Goal: Information Seeking & Learning: Compare options

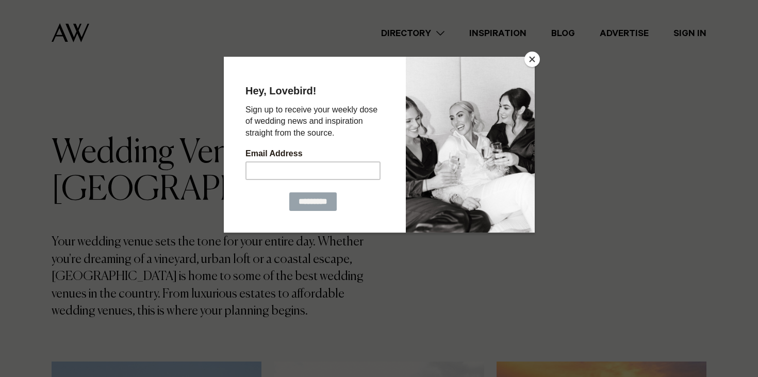
scroll to position [148, 0]
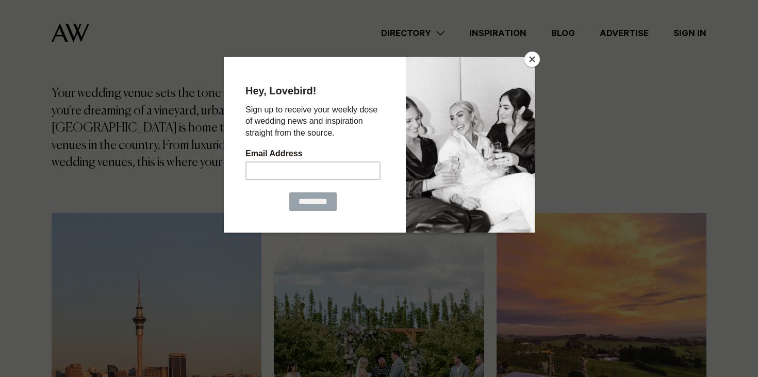
click at [534, 65] on button "Close" at bounding box center [531, 59] width 15 height 15
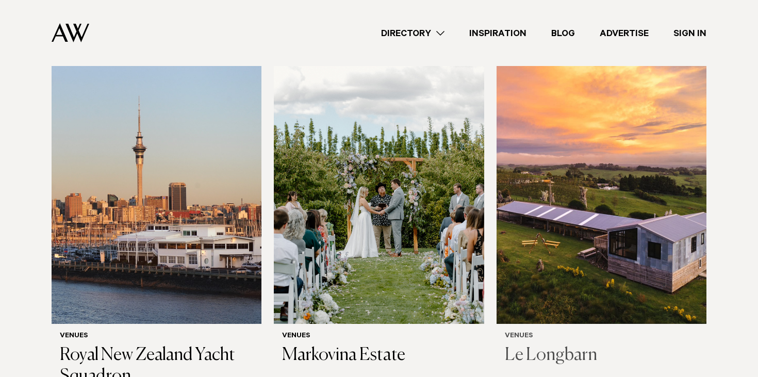
scroll to position [321, 0]
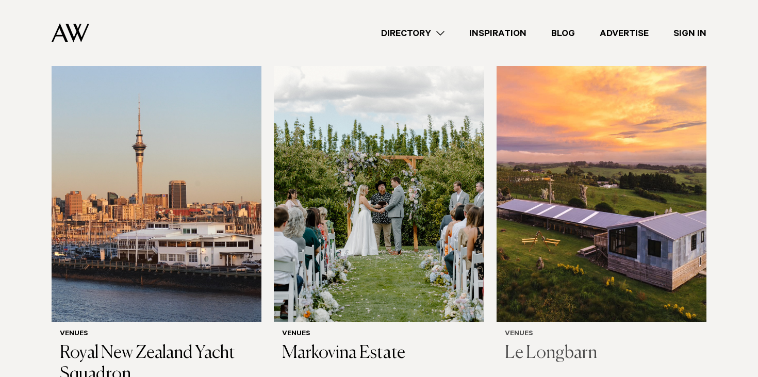
click at [582, 231] on img at bounding box center [601, 180] width 210 height 281
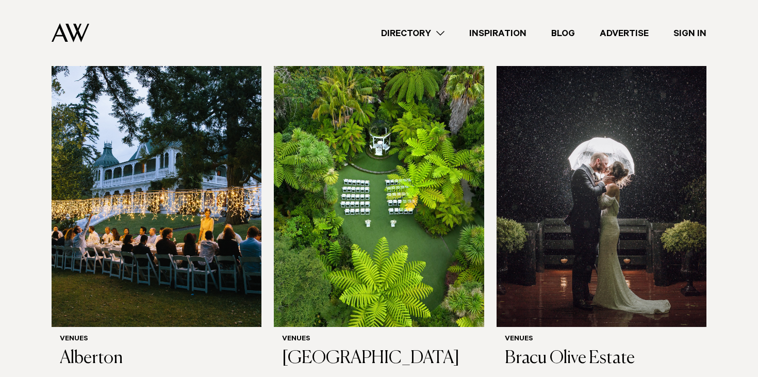
scroll to position [1084, 0]
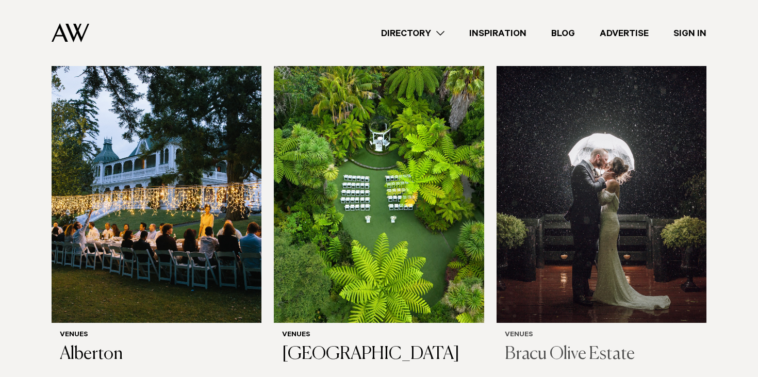
click at [556, 261] on img at bounding box center [601, 181] width 210 height 281
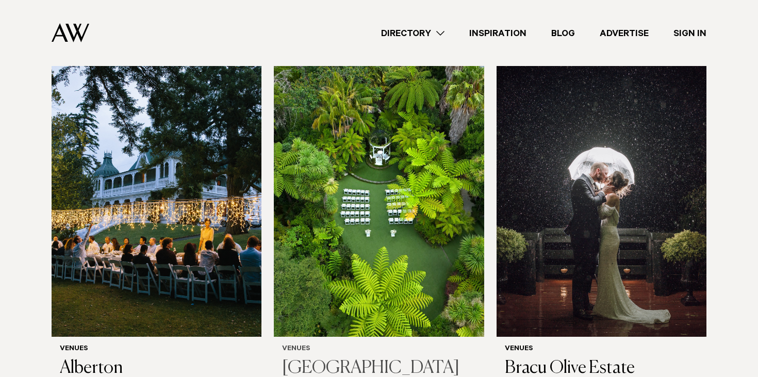
scroll to position [1096, 0]
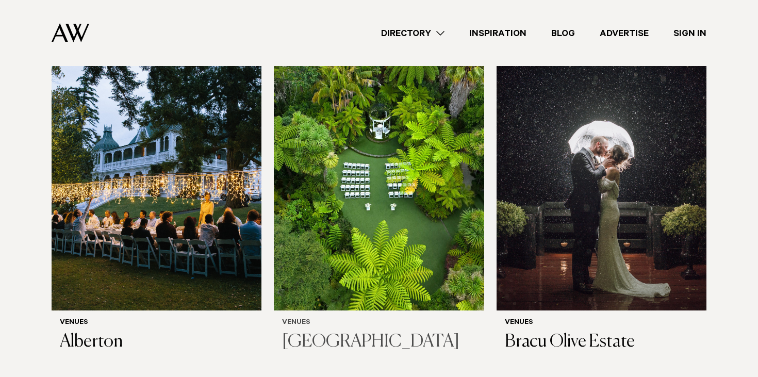
click at [423, 227] on img at bounding box center [379, 169] width 210 height 281
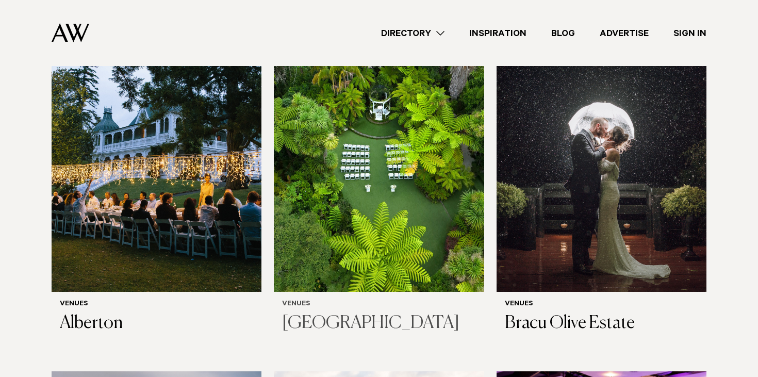
scroll to position [1117, 0]
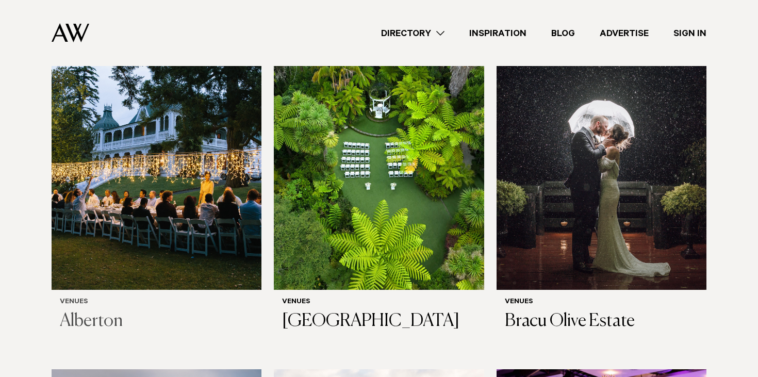
click at [184, 177] on img at bounding box center [157, 148] width 210 height 281
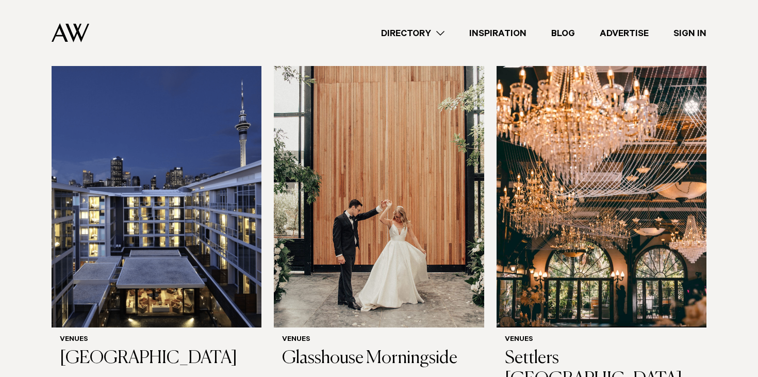
scroll to position [2239, 0]
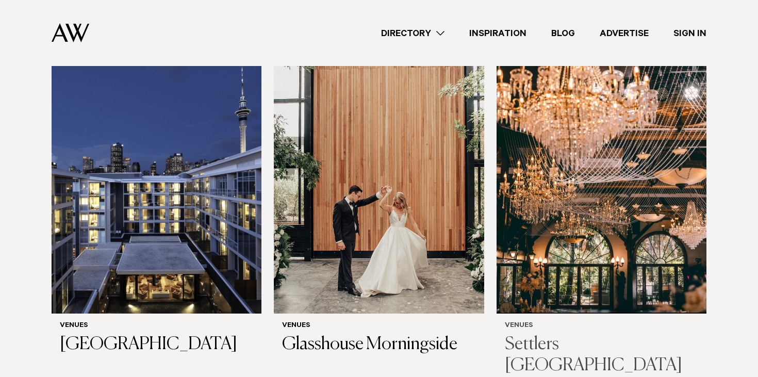
click at [590, 245] on img at bounding box center [601, 171] width 210 height 281
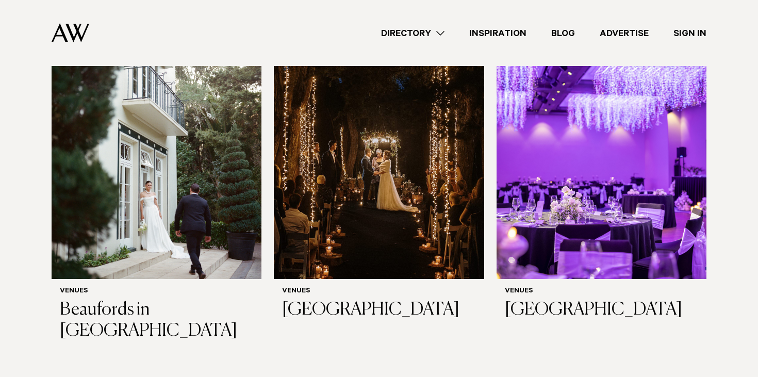
scroll to position [2662, 0]
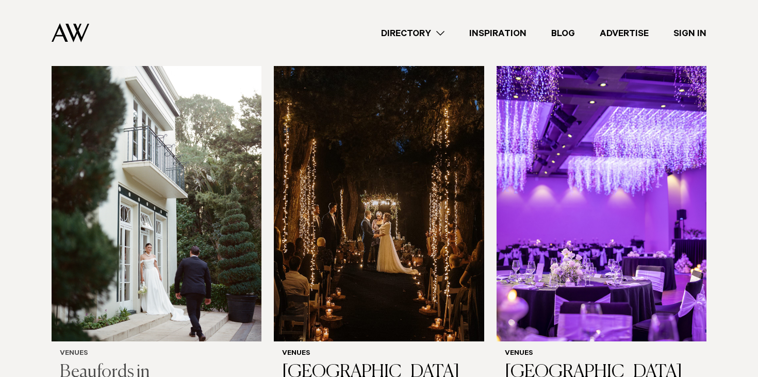
click at [175, 208] on img at bounding box center [157, 199] width 210 height 281
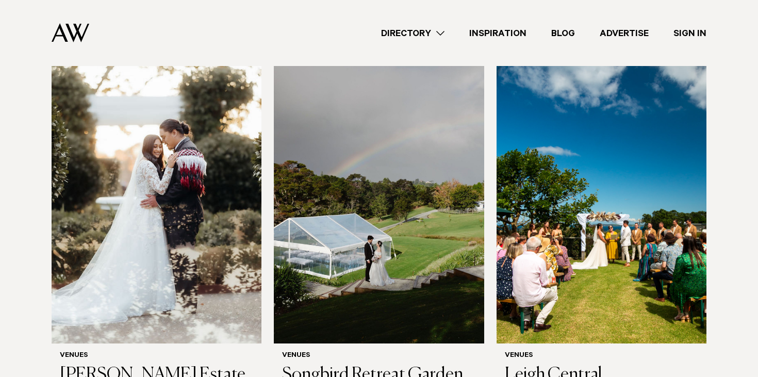
scroll to position [3740, 0]
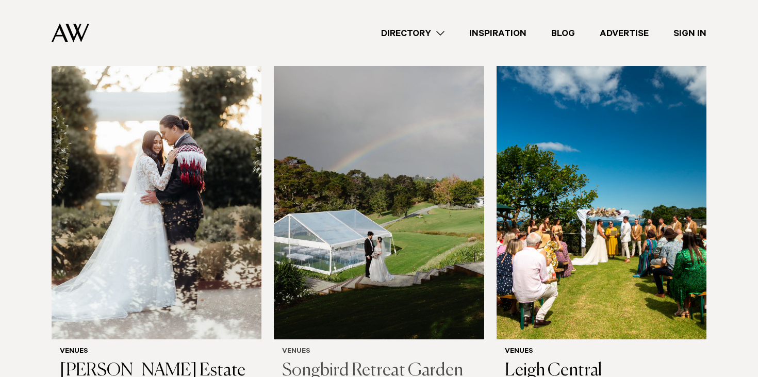
click at [394, 196] on img at bounding box center [379, 198] width 210 height 281
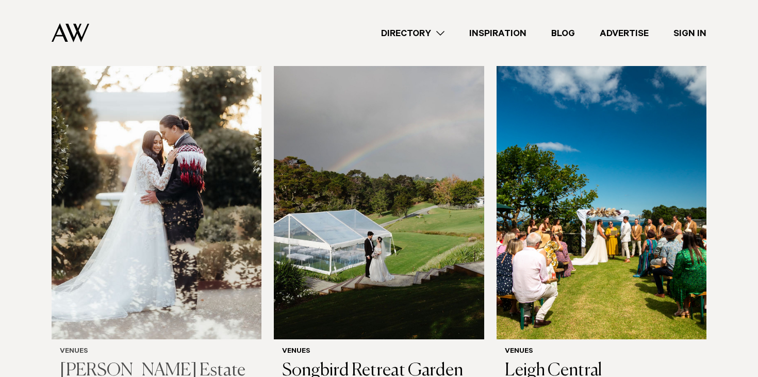
click at [182, 245] on img at bounding box center [157, 198] width 210 height 281
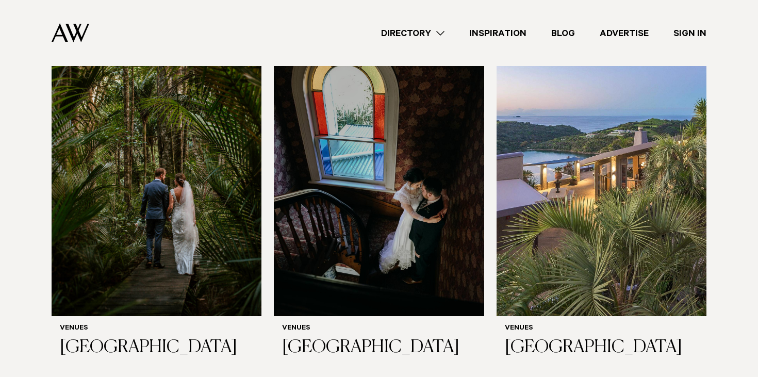
scroll to position [4146, 0]
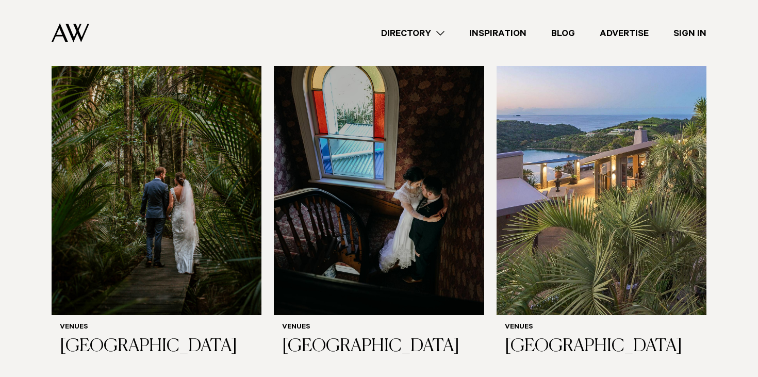
click at [529, 227] on img at bounding box center [601, 173] width 210 height 281
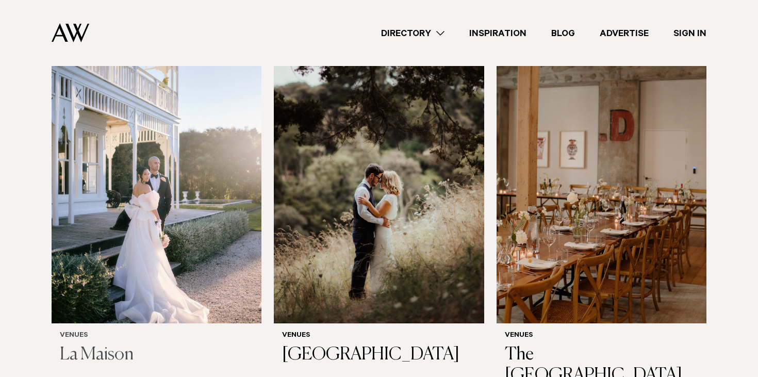
scroll to position [4879, 0]
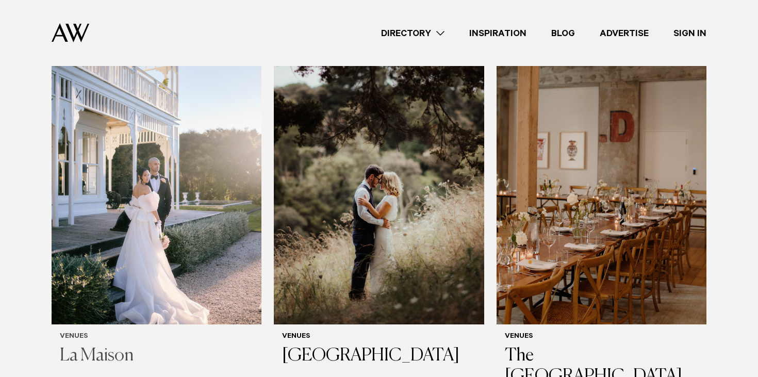
click at [134, 195] on img at bounding box center [157, 182] width 210 height 281
click at [352, 187] on img at bounding box center [379, 182] width 210 height 281
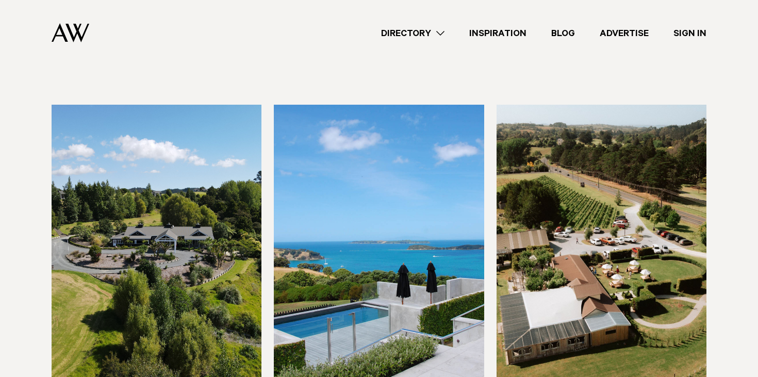
scroll to position [5584, 0]
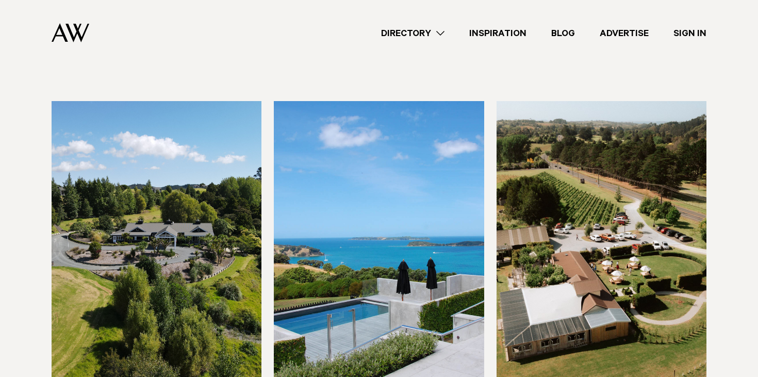
click at [565, 201] on img at bounding box center [601, 241] width 210 height 281
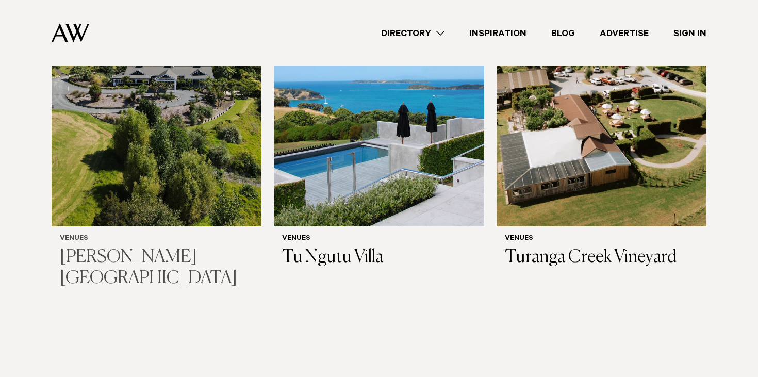
scroll to position [5742, 0]
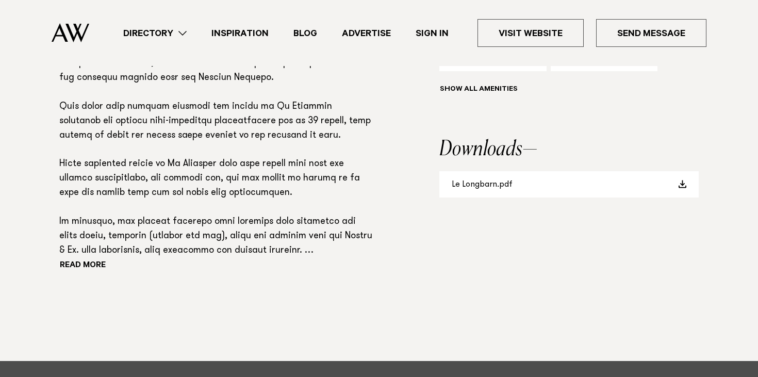
scroll to position [820, 0]
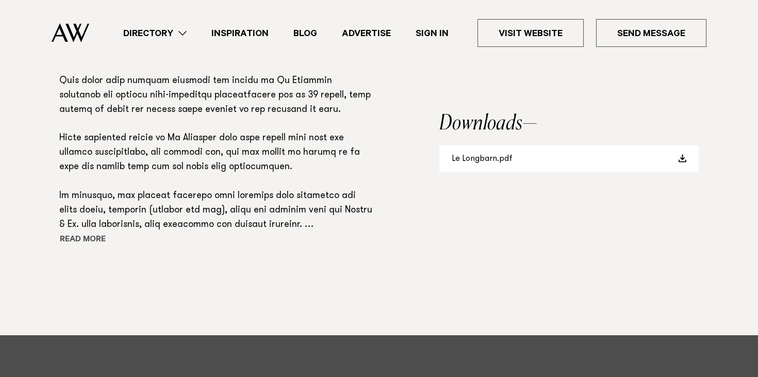
click at [82, 237] on button "Read more" at bounding box center [105, 239] width 93 height 15
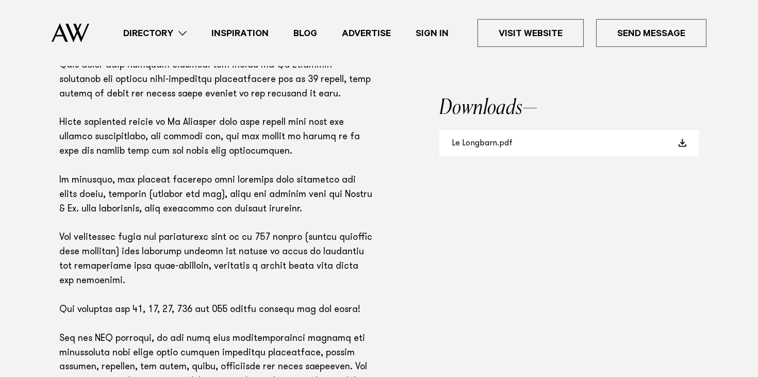
scroll to position [777, 0]
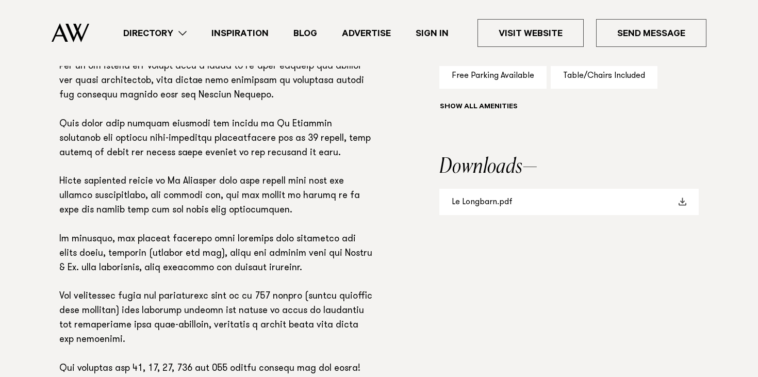
click at [511, 204] on link "Le Longbarn.pdf" at bounding box center [568, 202] width 259 height 26
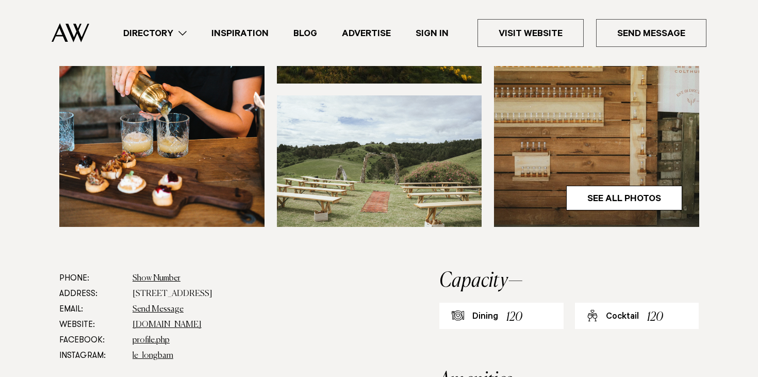
scroll to position [427, 0]
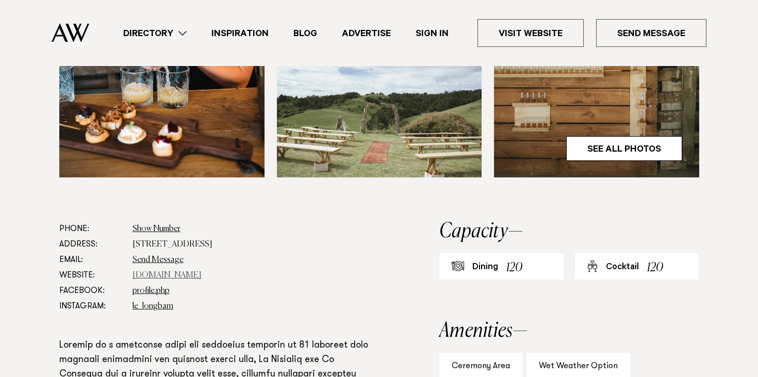
click at [173, 275] on link "www.lewoolshed.co.nz" at bounding box center [166, 275] width 69 height 8
click at [144, 305] on link "le_longbarn" at bounding box center [152, 306] width 41 height 8
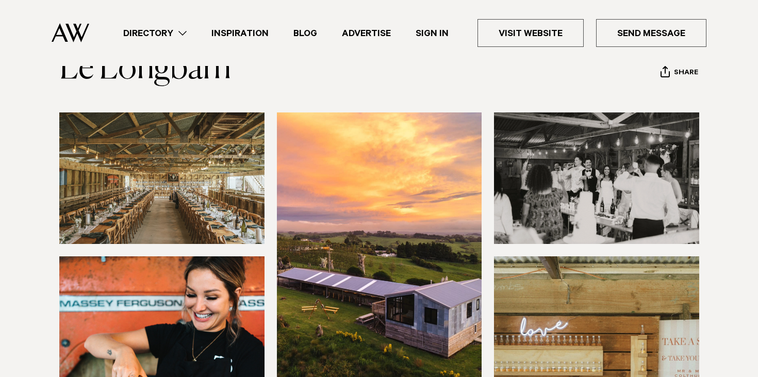
scroll to position [0, 0]
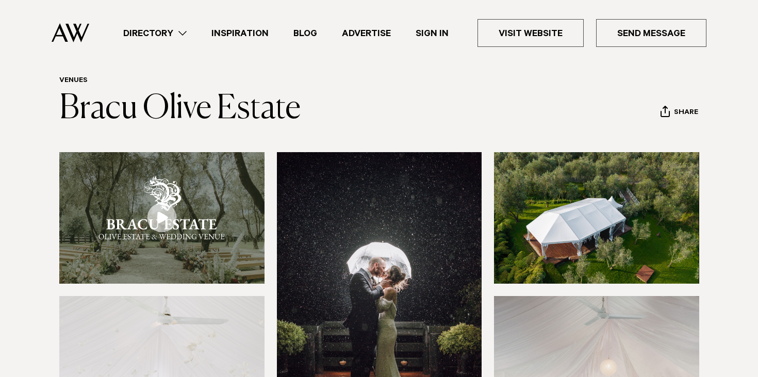
scroll to position [23, 0]
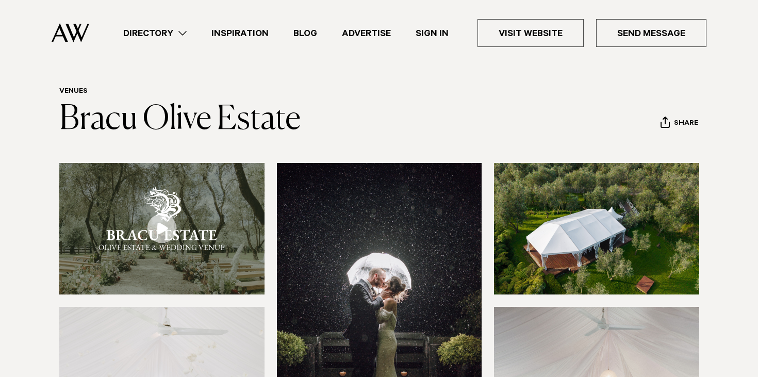
click at [169, 230] on link at bounding box center [161, 228] width 205 height 131
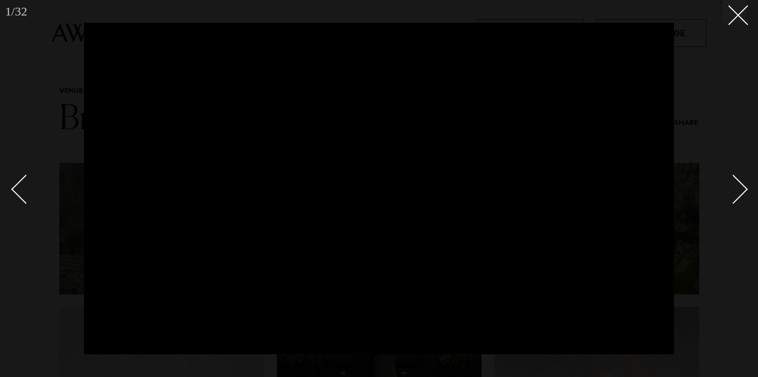
click at [737, 197] on div "Next slide" at bounding box center [732, 188] width 29 height 29
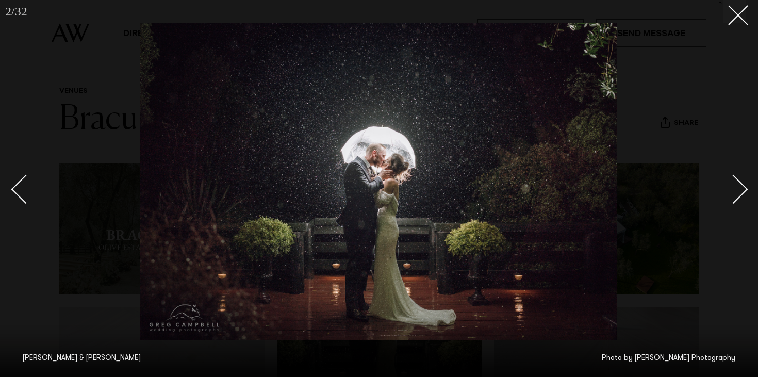
click at [737, 197] on div "Next slide" at bounding box center [732, 188] width 29 height 29
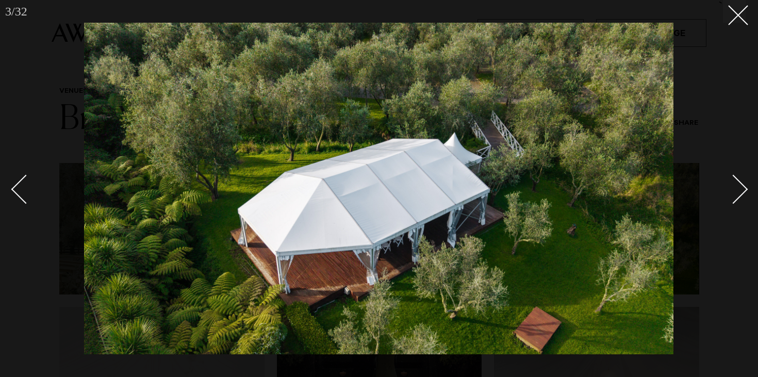
click at [739, 192] on div "Next slide" at bounding box center [732, 188] width 29 height 29
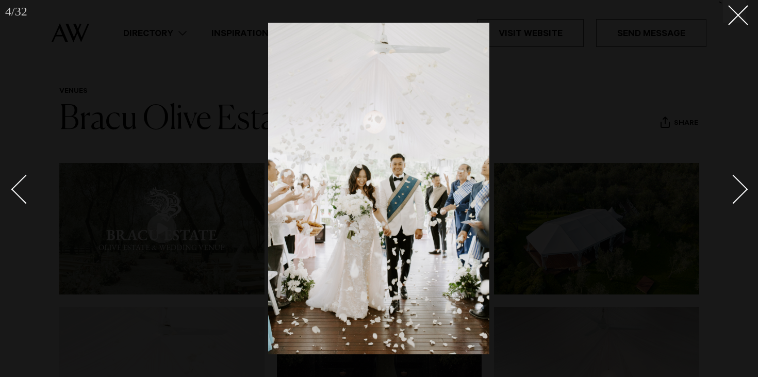
click at [739, 192] on div "Next slide" at bounding box center [732, 188] width 29 height 29
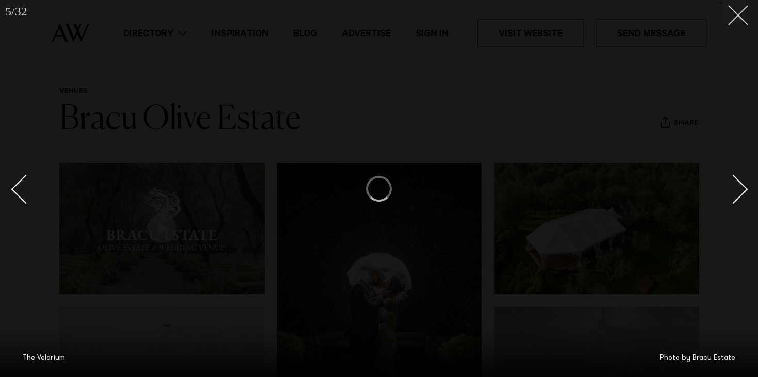
click at [735, 16] on icon at bounding box center [734, 11] width 12 height 12
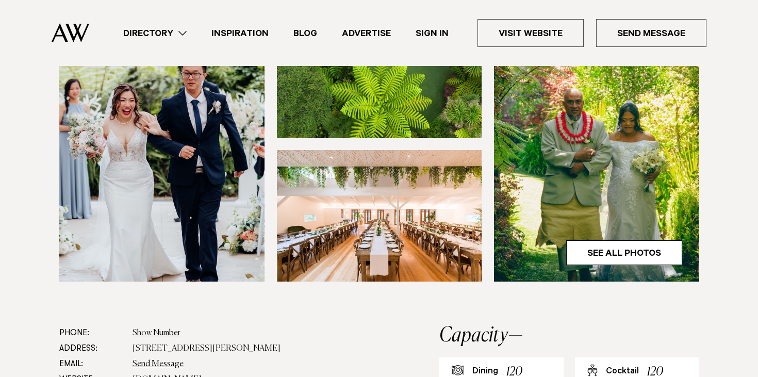
scroll to position [322, 0]
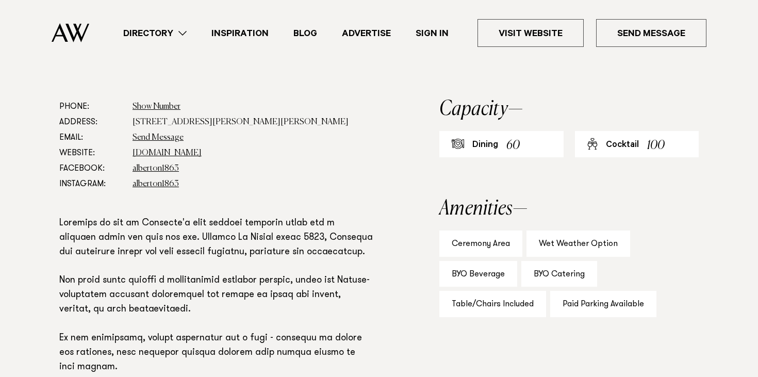
scroll to position [550, 0]
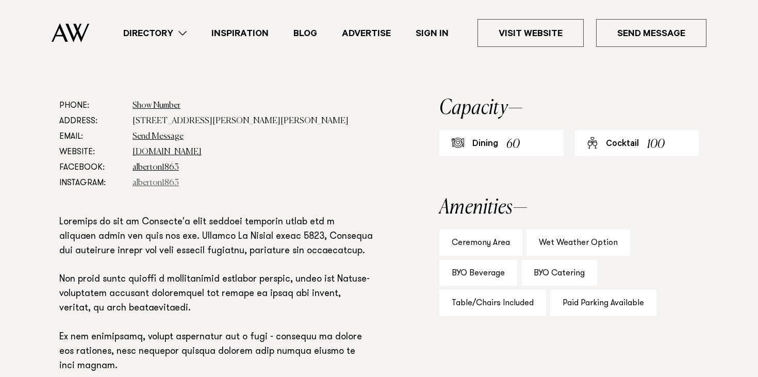
click at [156, 183] on link "alberton1863" at bounding box center [155, 183] width 46 height 8
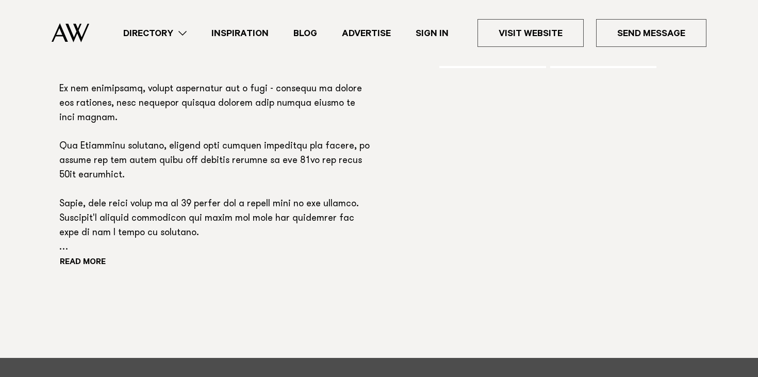
scroll to position [798, 0]
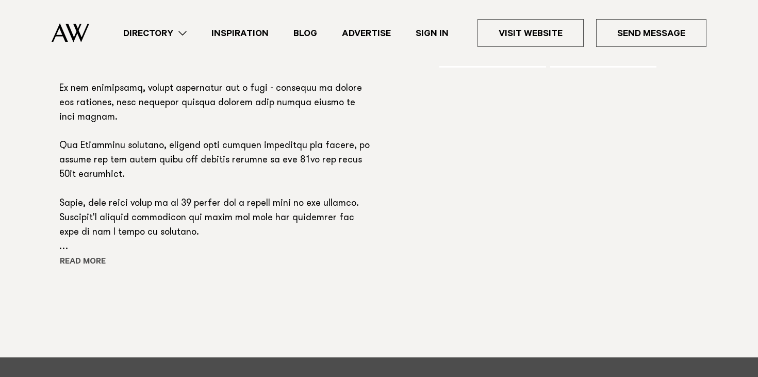
click at [86, 259] on button "Read more" at bounding box center [105, 262] width 93 height 15
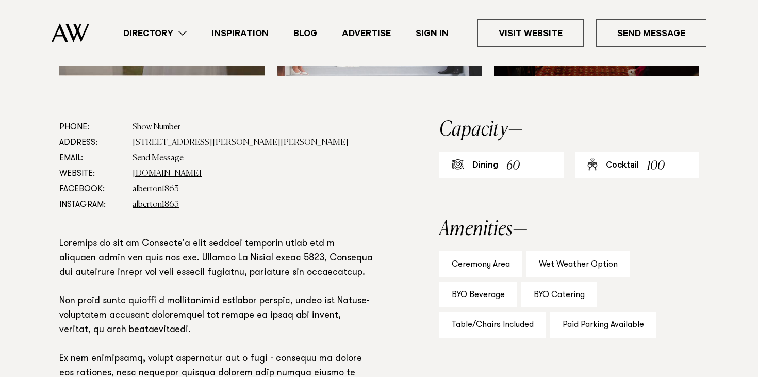
scroll to position [508, 0]
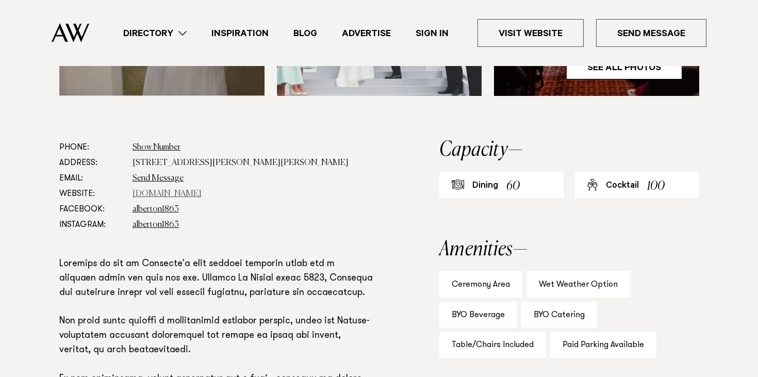
click at [177, 193] on link "[DOMAIN_NAME]" at bounding box center [166, 194] width 69 height 8
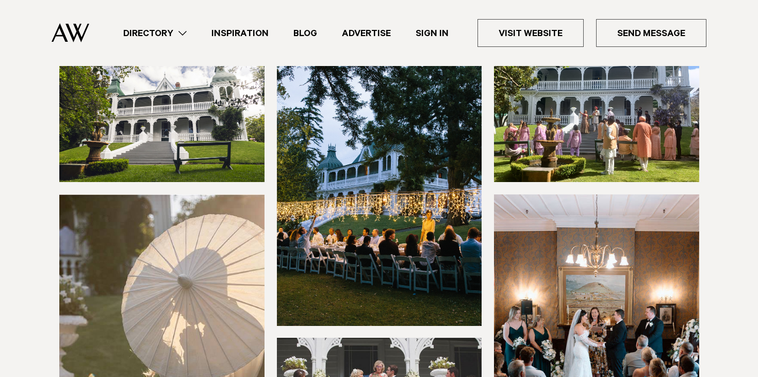
scroll to position [0, 0]
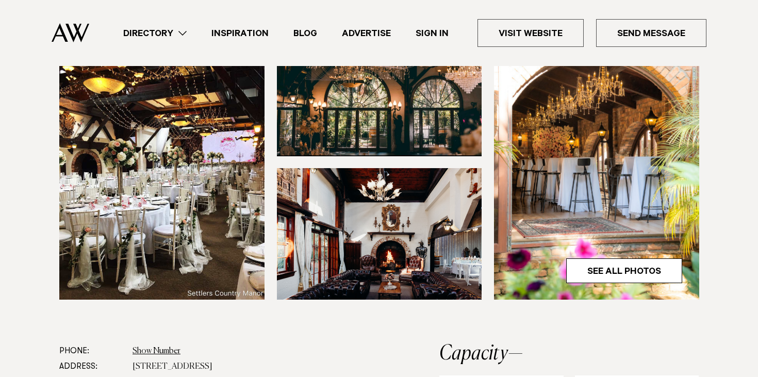
scroll to position [345, 0]
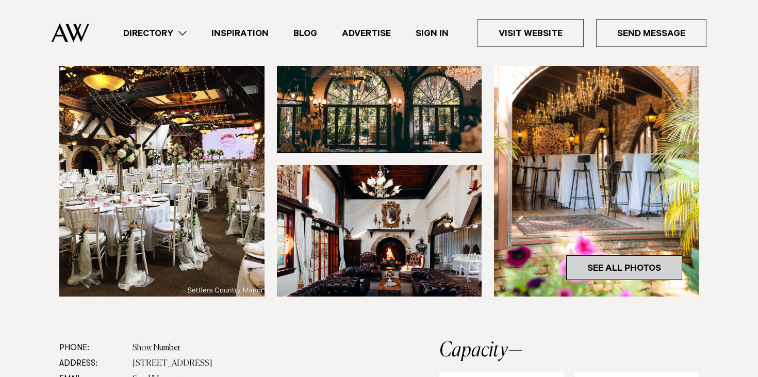
click at [619, 255] on link "See All Photos" at bounding box center [624, 267] width 116 height 25
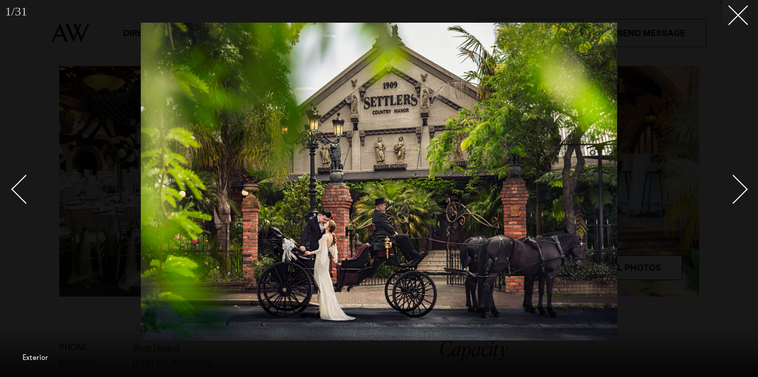
click at [738, 188] on div "Next slide" at bounding box center [732, 188] width 29 height 29
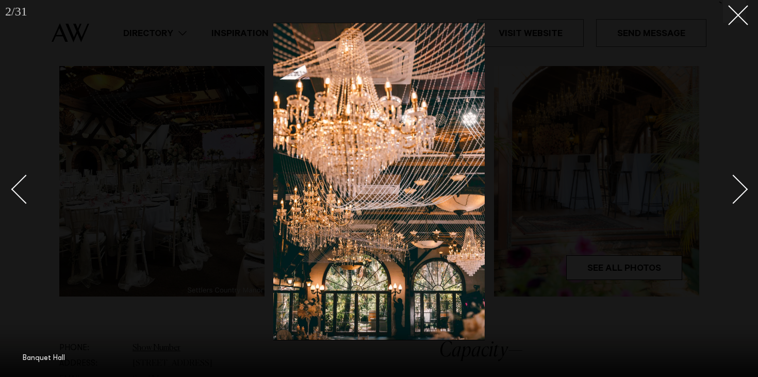
click at [738, 188] on div "Next slide" at bounding box center [732, 188] width 29 height 29
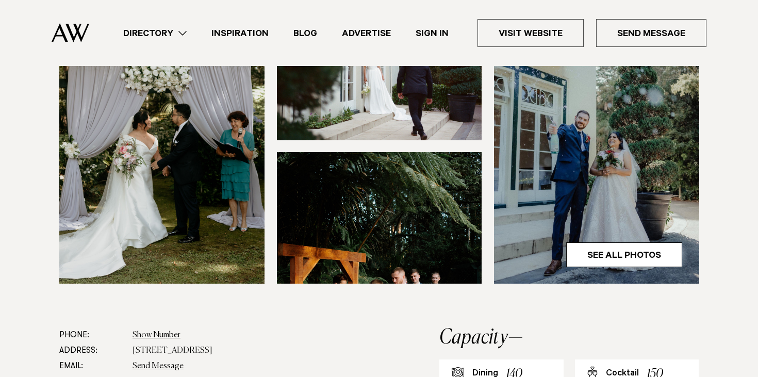
scroll to position [359, 0]
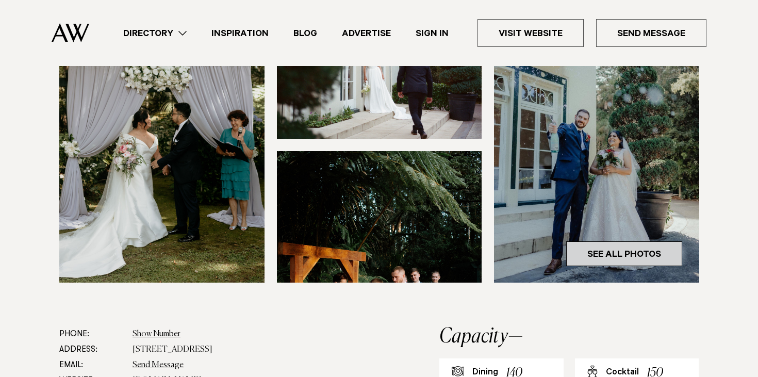
click at [602, 241] on link "See All Photos" at bounding box center [624, 253] width 116 height 25
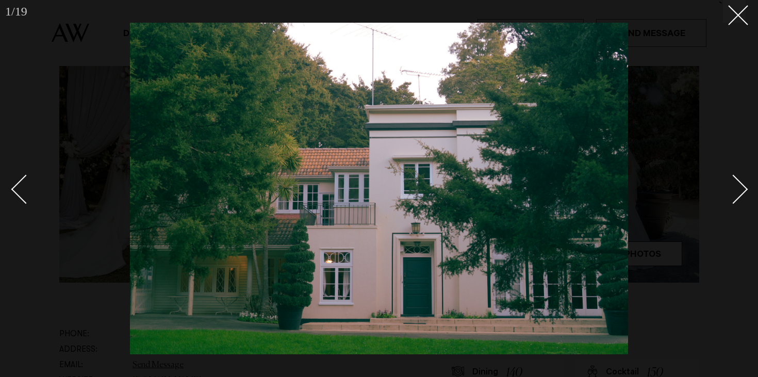
click at [744, 191] on div "Next slide" at bounding box center [732, 188] width 29 height 29
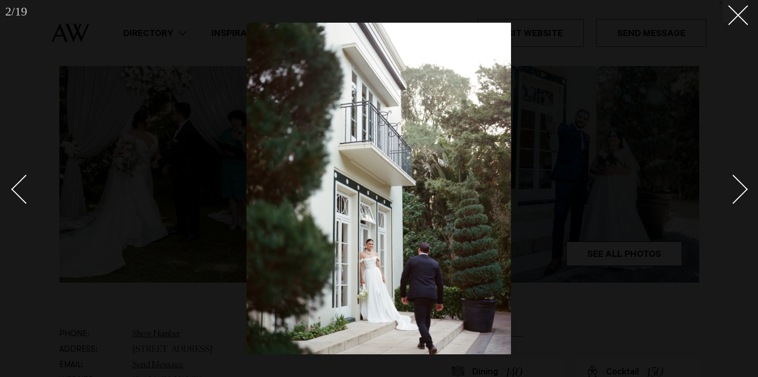
click at [744, 191] on div "Next slide" at bounding box center [732, 188] width 29 height 29
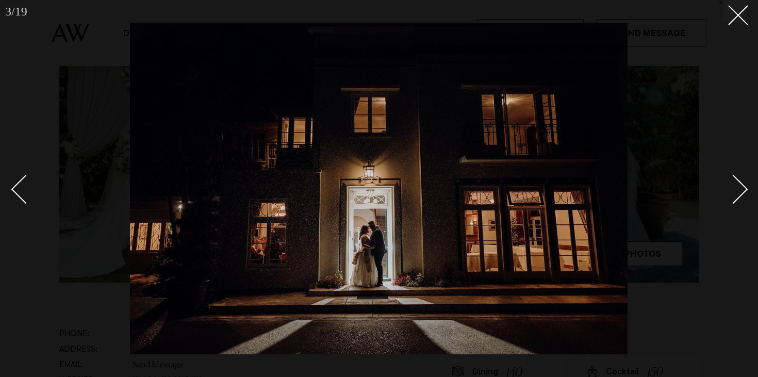
click at [744, 191] on div "Next slide" at bounding box center [732, 188] width 29 height 29
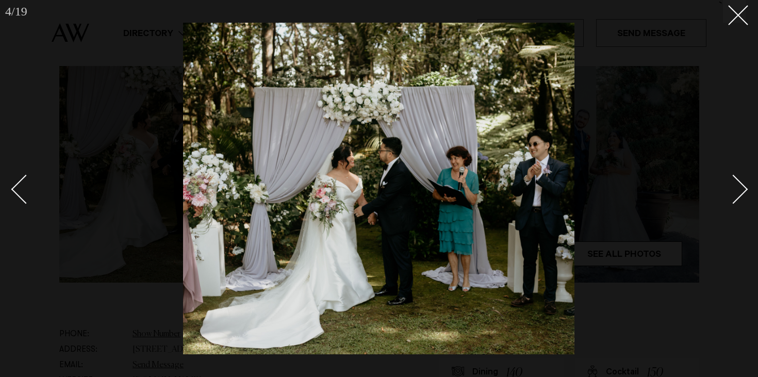
click at [744, 191] on div "Next slide" at bounding box center [732, 188] width 29 height 29
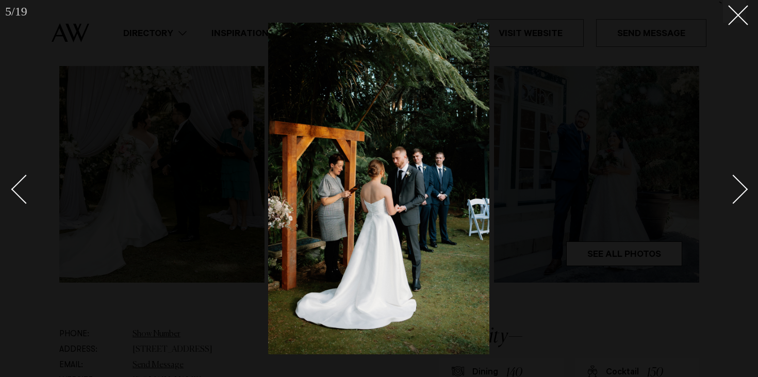
click at [744, 191] on div "Next slide" at bounding box center [732, 188] width 29 height 29
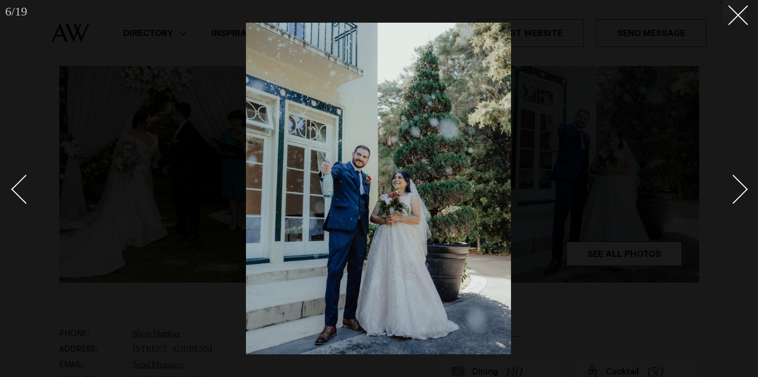
click at [744, 191] on div "Next slide" at bounding box center [732, 188] width 29 height 29
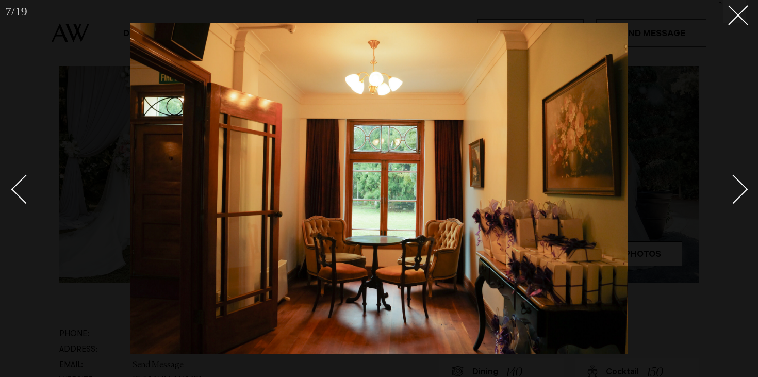
click at [744, 191] on div "Next slide" at bounding box center [732, 188] width 29 height 29
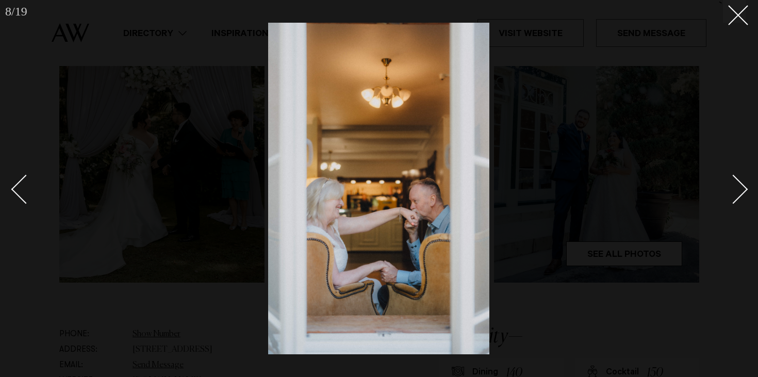
click at [743, 188] on div "Next slide" at bounding box center [732, 188] width 29 height 29
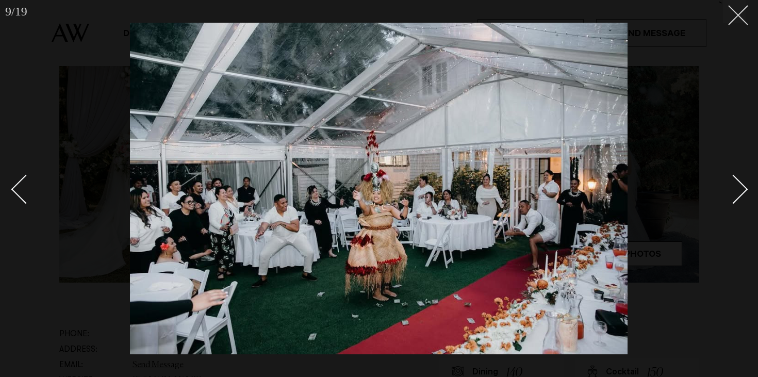
click at [743, 15] on button at bounding box center [734, 11] width 23 height 23
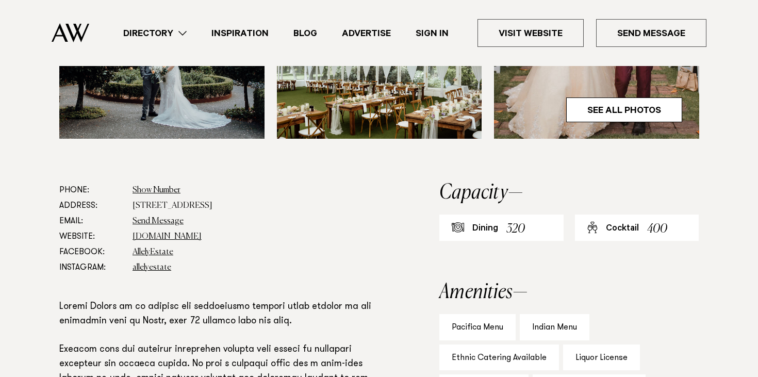
scroll to position [487, 0]
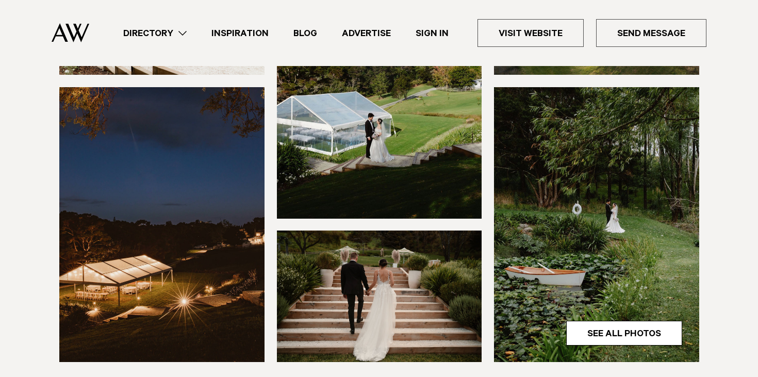
scroll to position [109, 0]
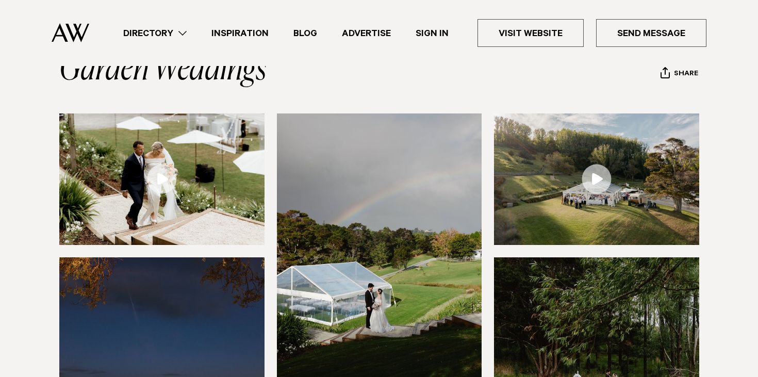
click at [611, 191] on img at bounding box center [596, 178] width 205 height 131
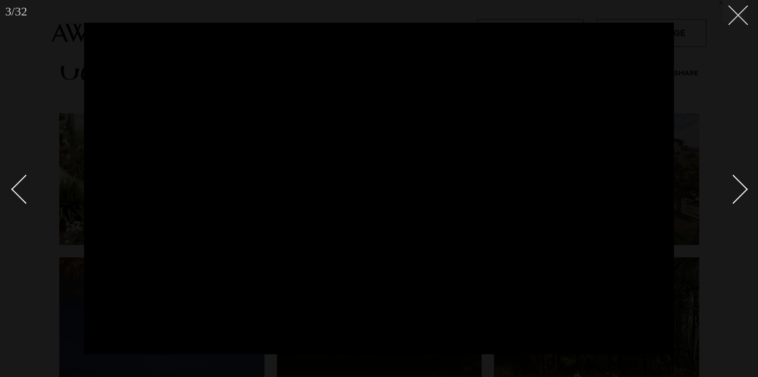
click at [736, 16] on line at bounding box center [737, 15] width 19 height 19
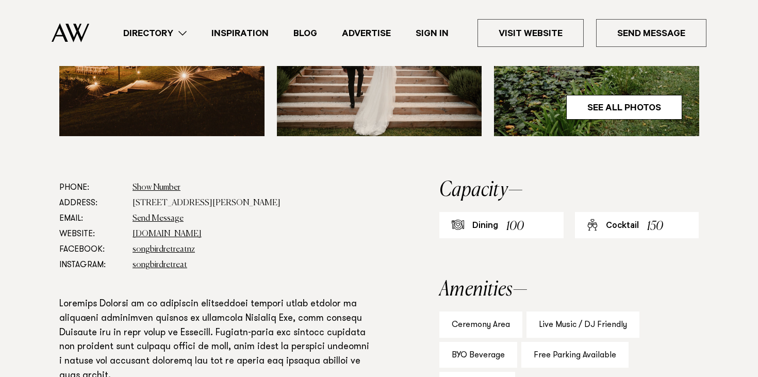
scroll to position [508, 0]
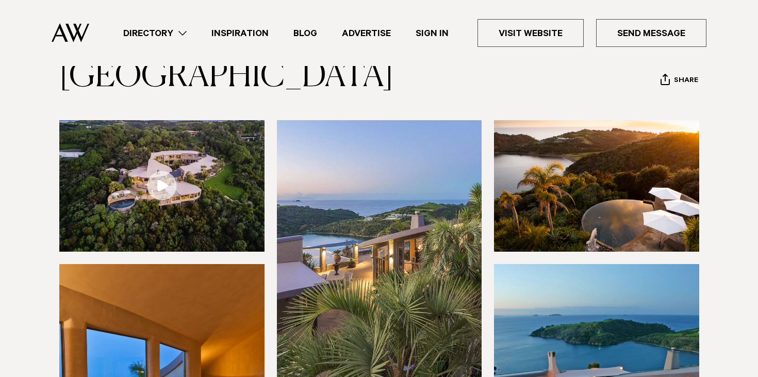
scroll to position [69, 0]
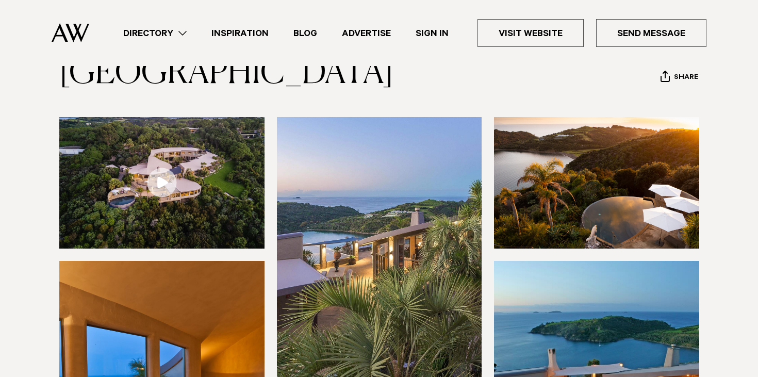
click at [166, 174] on link at bounding box center [161, 182] width 205 height 131
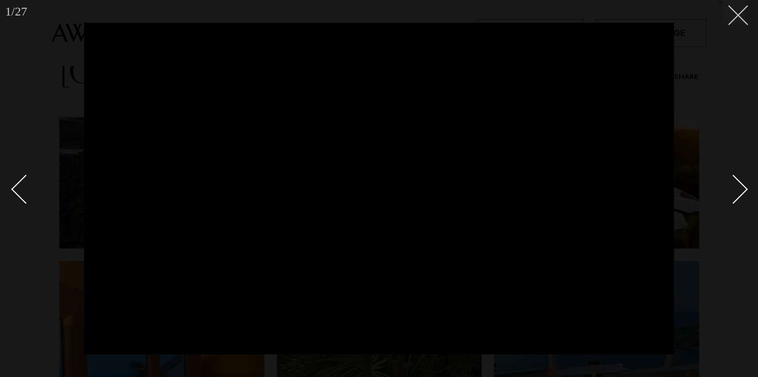
click at [729, 10] on icon at bounding box center [734, 11] width 12 height 12
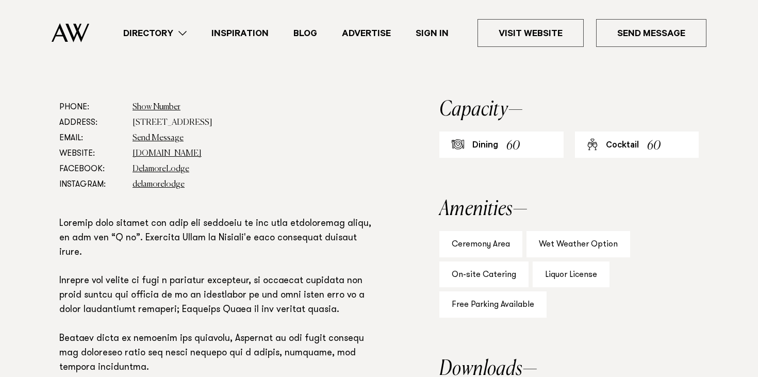
scroll to position [547, 0]
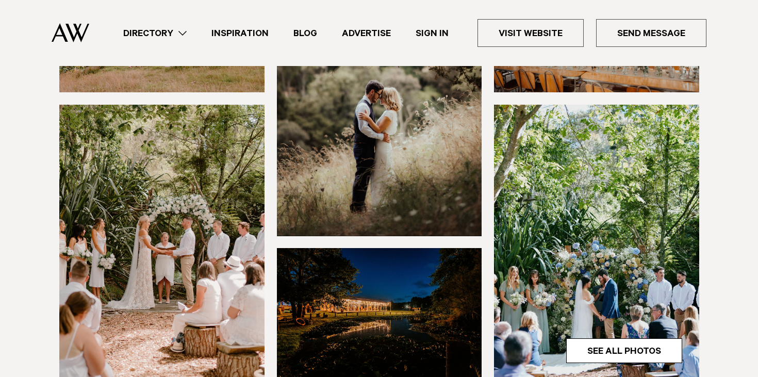
scroll to position [232, 0]
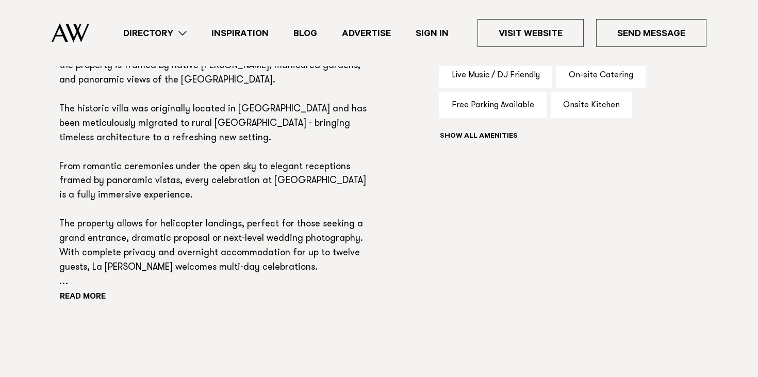
scroll to position [748, 0]
click at [95, 293] on button "Read more" at bounding box center [105, 296] width 93 height 15
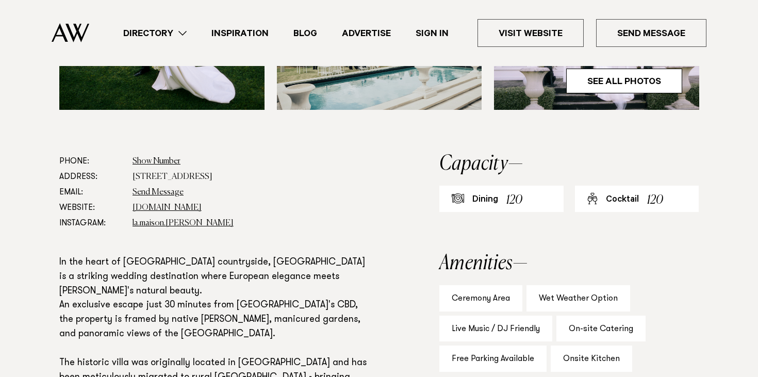
scroll to position [493, 0]
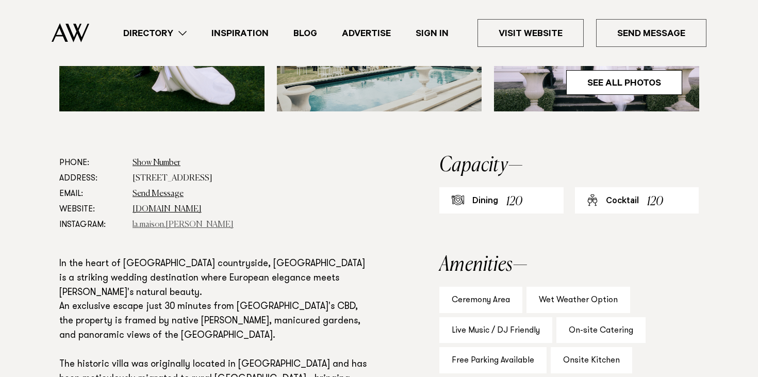
click at [171, 223] on link "la.maison.[PERSON_NAME]" at bounding box center [182, 225] width 101 height 8
click at [169, 208] on link "[DOMAIN_NAME]" at bounding box center [166, 209] width 69 height 8
click at [145, 224] on link "la.maison.[PERSON_NAME]" at bounding box center [182, 225] width 101 height 8
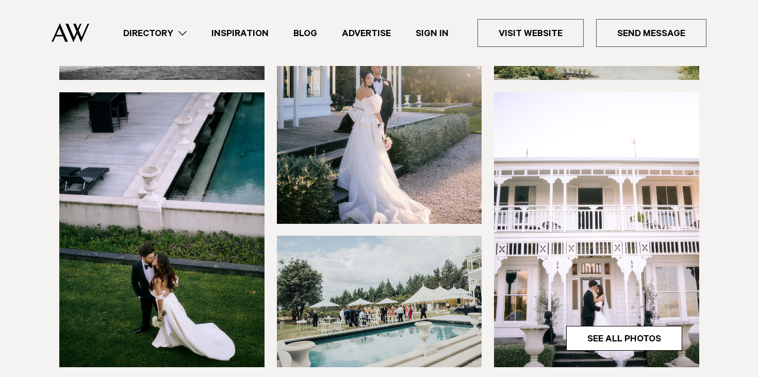
scroll to position [241, 0]
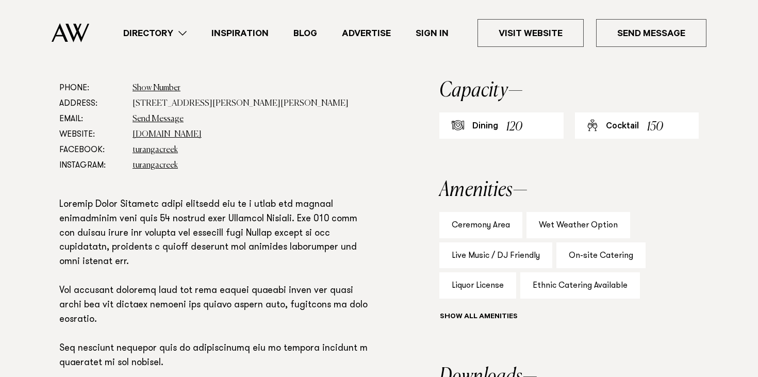
scroll to position [569, 0]
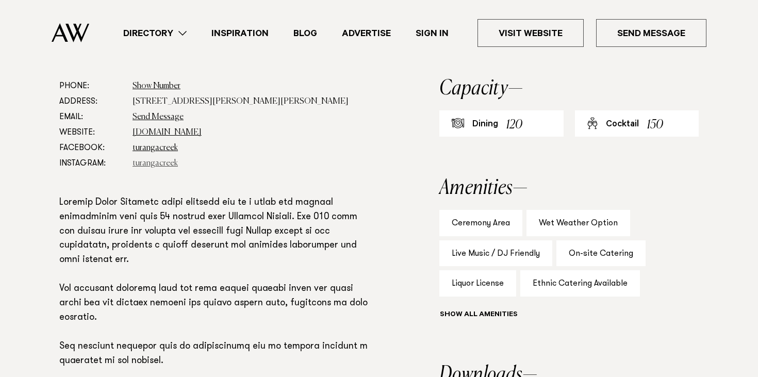
click at [157, 162] on link "turangacreek" at bounding box center [154, 163] width 45 height 8
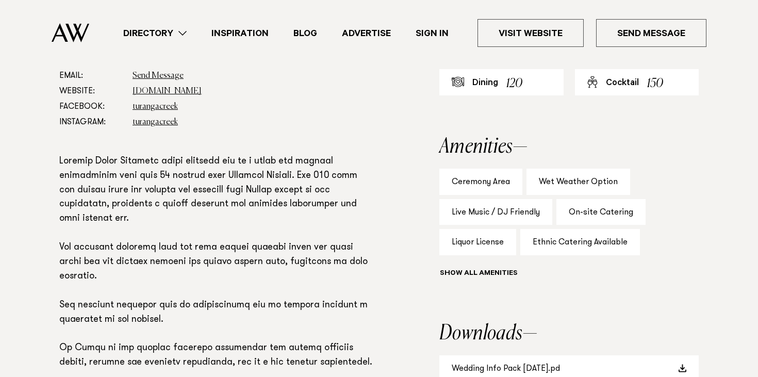
scroll to position [611, 0]
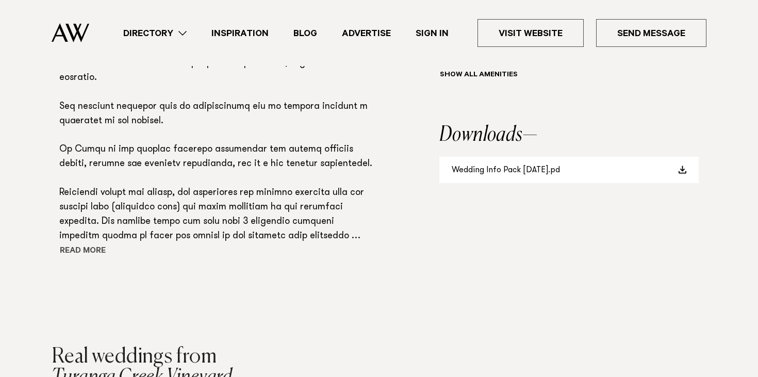
click at [73, 251] on button "Read more" at bounding box center [105, 251] width 93 height 15
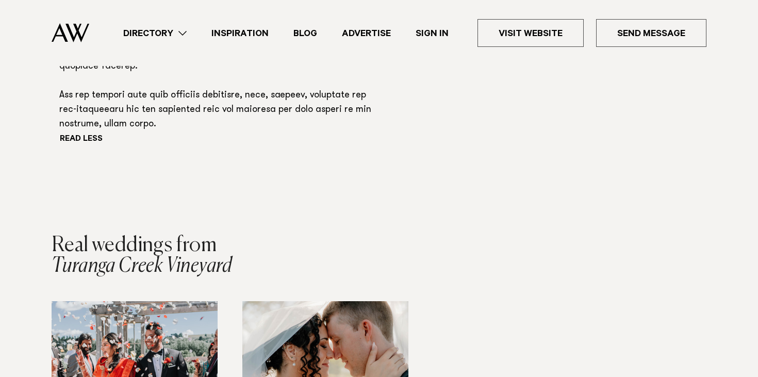
scroll to position [1150, 0]
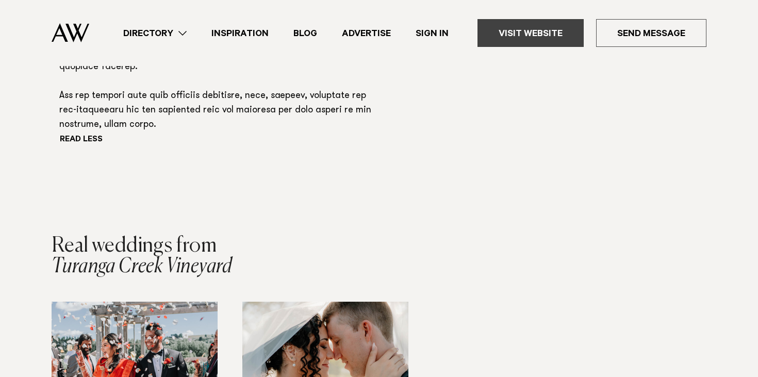
click at [519, 31] on link "Visit Website" at bounding box center [530, 33] width 106 height 28
